Goal: Task Accomplishment & Management: Use online tool/utility

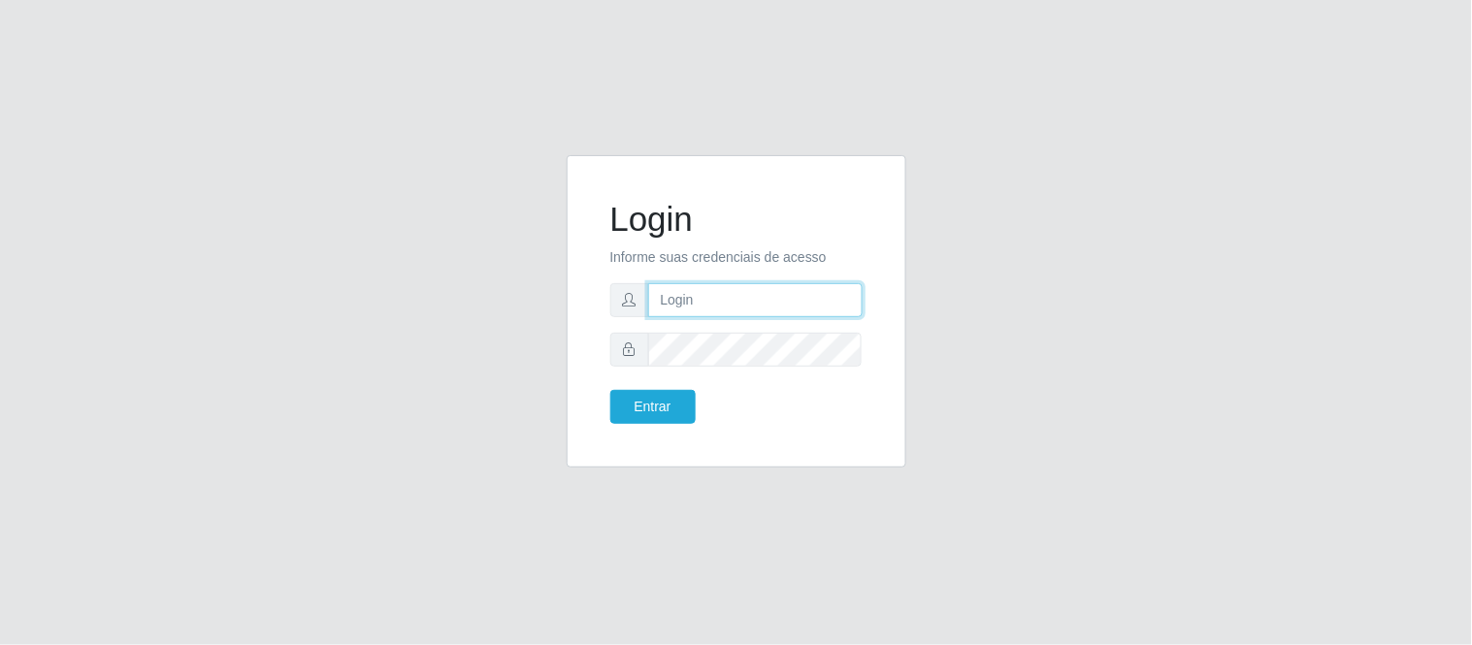
click at [731, 305] on input "text" at bounding box center [755, 300] width 214 height 34
type input "deyvid@carnesecortes"
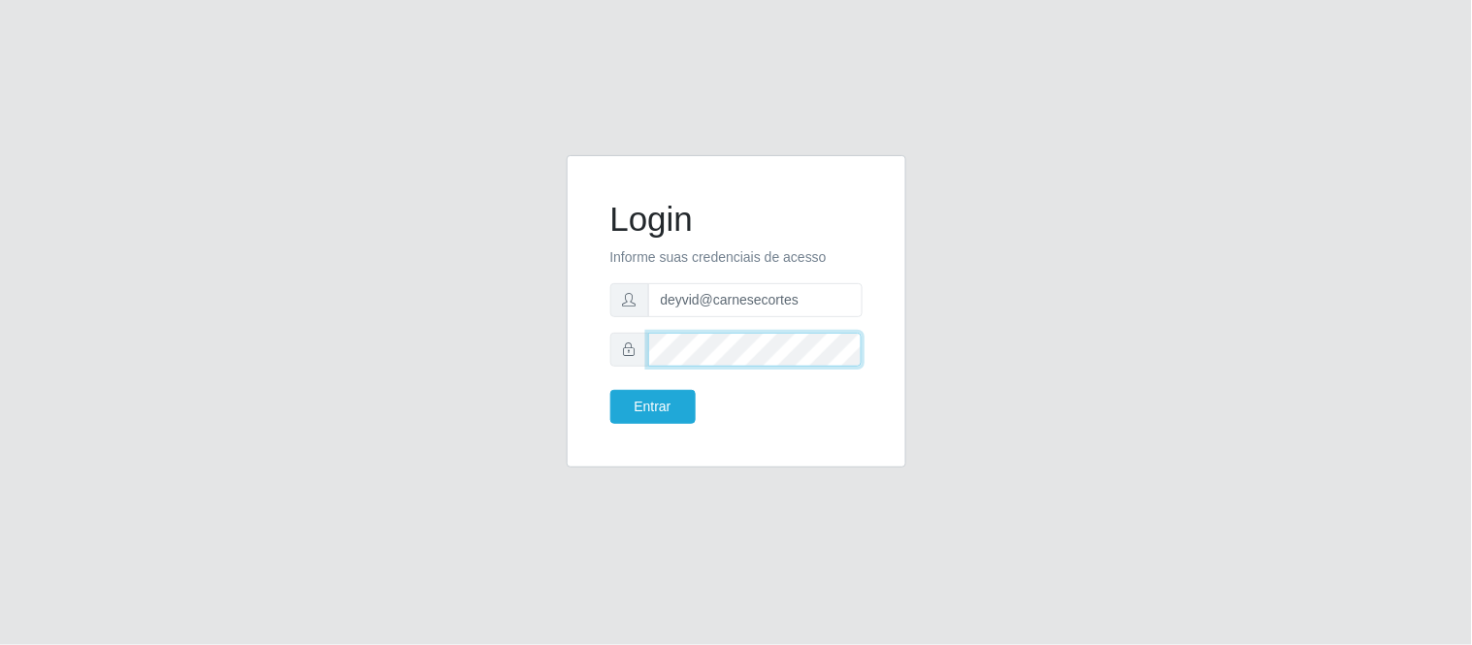
click at [610, 390] on button "Entrar" at bounding box center [652, 407] width 85 height 34
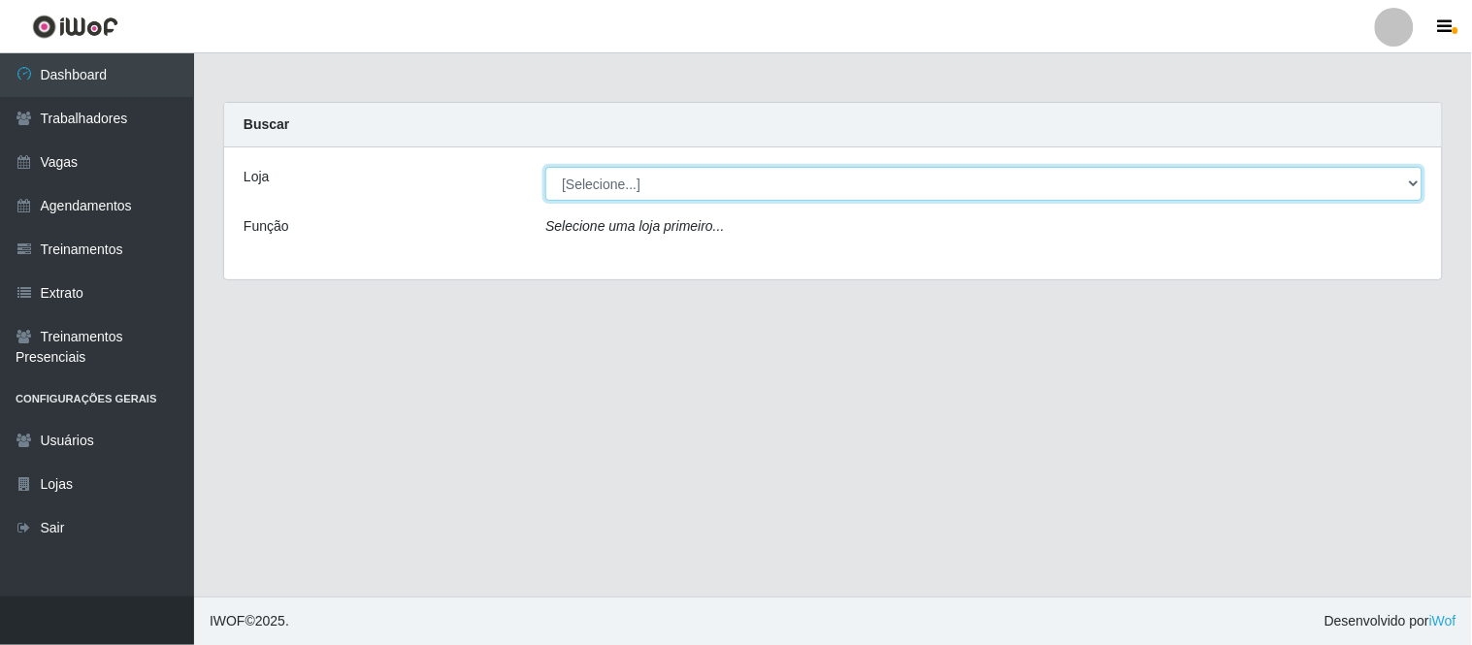
click at [770, 191] on select "[Selecione...] Carnes & Cortes" at bounding box center [983, 184] width 877 height 34
click at [708, 190] on select "[Selecione...] Carnes & Cortes" at bounding box center [983, 184] width 877 height 34
select select "433"
click at [545, 167] on select "[Selecione...] Carnes & Cortes" at bounding box center [983, 184] width 877 height 34
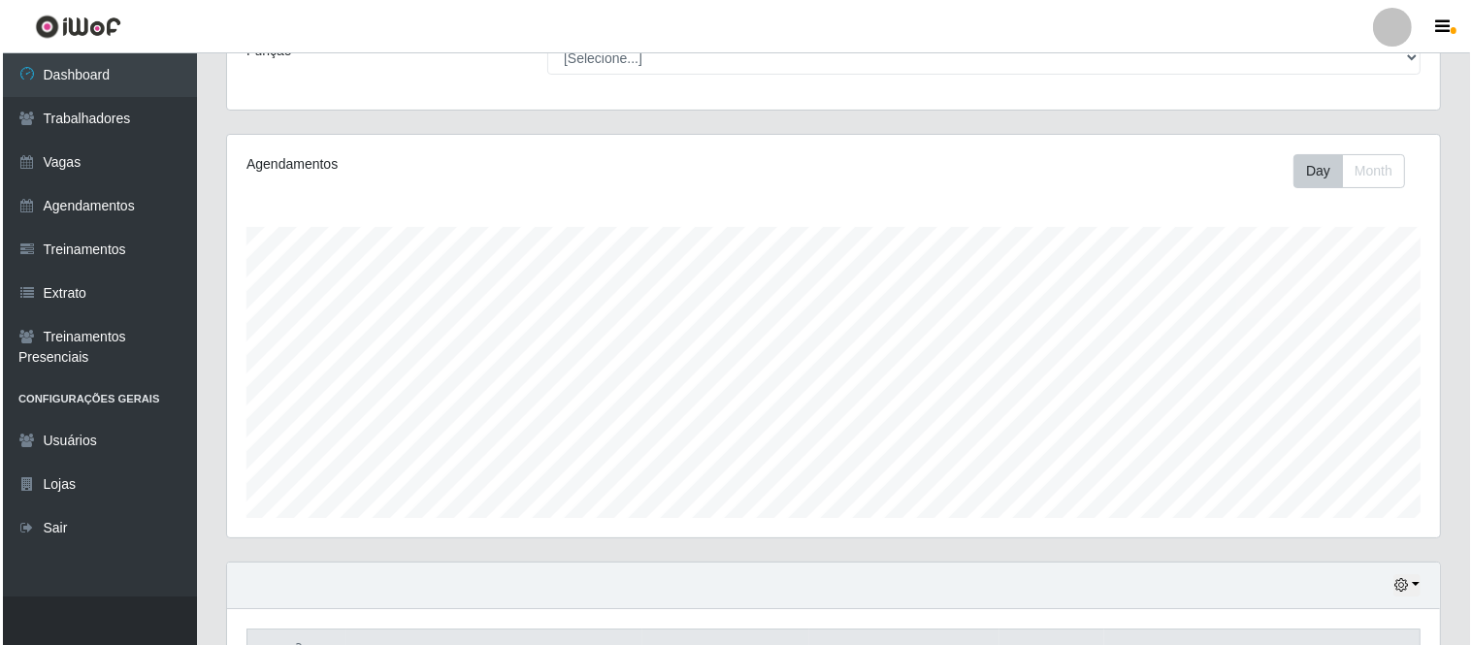
scroll to position [383, 0]
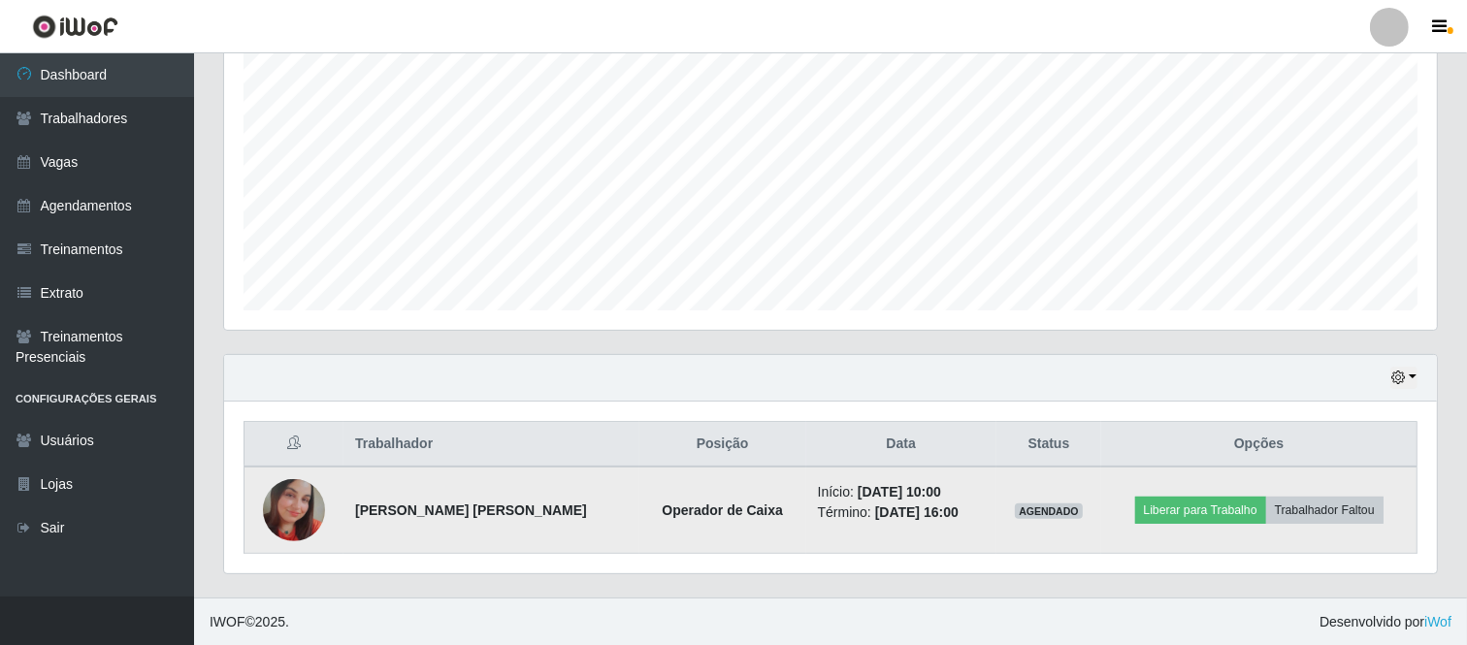
click at [289, 507] on img at bounding box center [294, 510] width 62 height 62
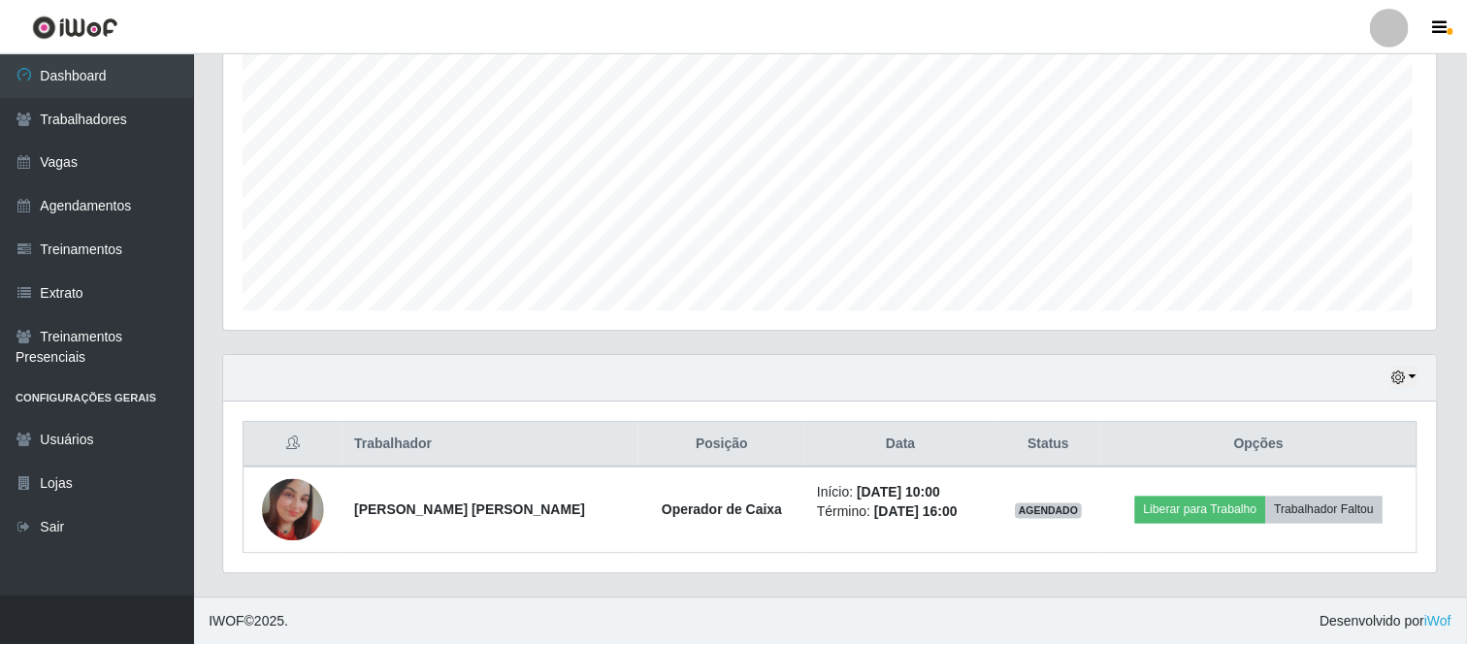
scroll to position [402, 1213]
